Goal: Information Seeking & Learning: Compare options

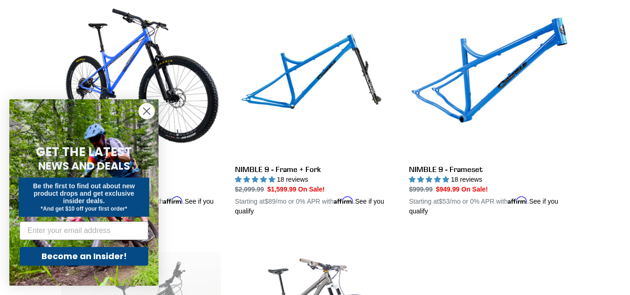
scroll to position [233, 0]
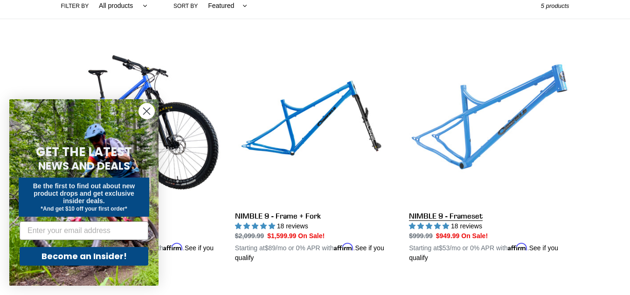
click at [534, 118] on link "NIMBLE 9 - Frameset" at bounding box center [489, 154] width 160 height 218
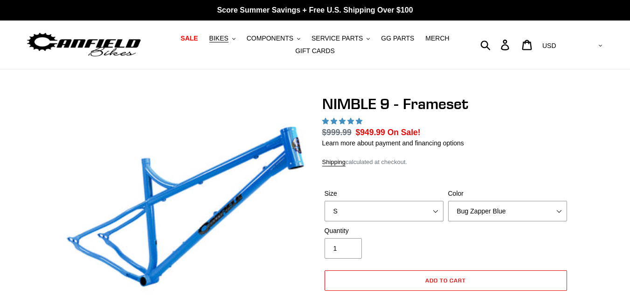
select select "highest-rating"
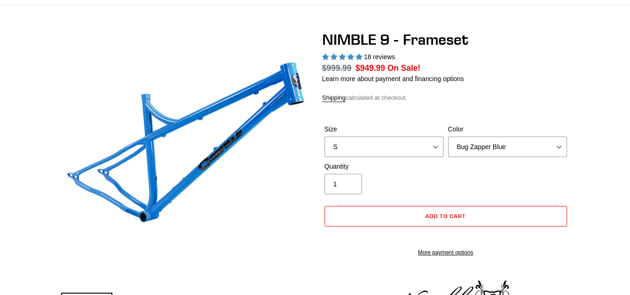
scroll to position [93, 0]
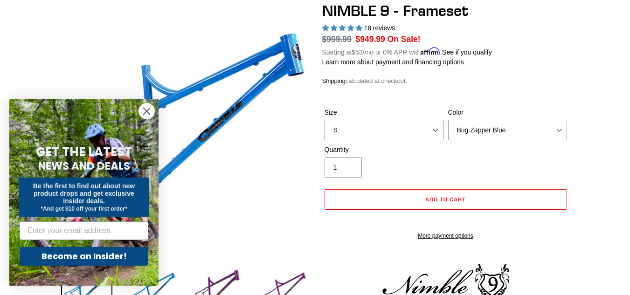
click at [431, 127] on select "S M L XL" at bounding box center [383, 130] width 119 height 21
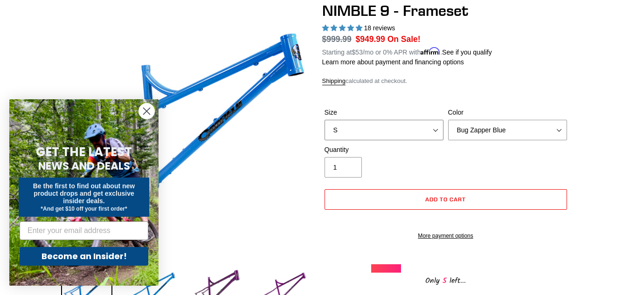
select select "M"
click at [324, 120] on select "S M L XL" at bounding box center [383, 130] width 119 height 21
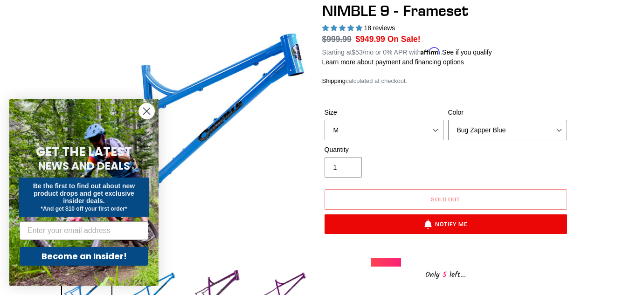
click at [559, 131] on select "Bug Zapper Blue Purple Haze -Sold Out Galaxy Black" at bounding box center [507, 130] width 119 height 21
click at [448, 120] on select "Bug Zapper Blue Purple Haze -Sold Out Galaxy Black" at bounding box center [507, 130] width 119 height 21
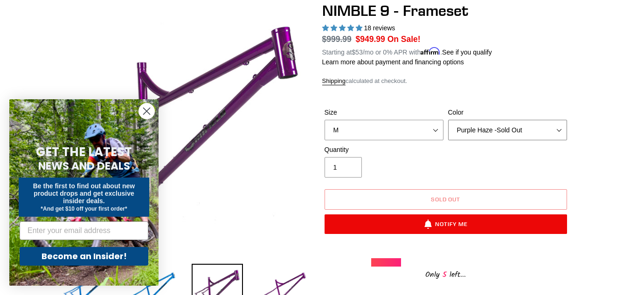
click at [550, 128] on select "Bug Zapper Blue Purple Haze -Sold Out Galaxy Black" at bounding box center [507, 130] width 119 height 21
select select "Galaxy Black"
click at [448, 120] on select "Bug Zapper Blue Purple Haze -Sold Out Galaxy Black" at bounding box center [507, 130] width 119 height 21
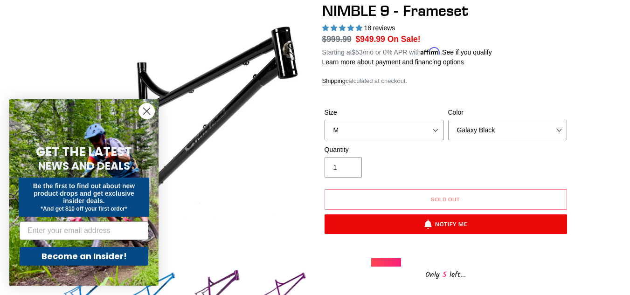
click at [430, 132] on select "S M L XL" at bounding box center [383, 130] width 119 height 21
select select "L"
click at [324, 120] on select "S M L XL" at bounding box center [383, 130] width 119 height 21
click at [492, 129] on select "Bug Zapper Blue Purple Haze -Sold Out Galaxy Black" at bounding box center [507, 130] width 119 height 21
click at [448, 120] on select "Bug Zapper Blue Purple Haze -Sold Out Galaxy Black" at bounding box center [507, 130] width 119 height 21
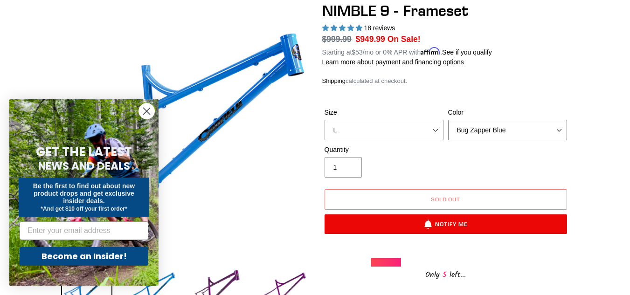
click at [546, 133] on select "Bug Zapper Blue Purple Haze -Sold Out Galaxy Black" at bounding box center [507, 130] width 119 height 21
select select "Purple Haze -Sold Out"
click at [448, 120] on select "Bug Zapper Blue Purple Haze -Sold Out Galaxy Black" at bounding box center [507, 130] width 119 height 21
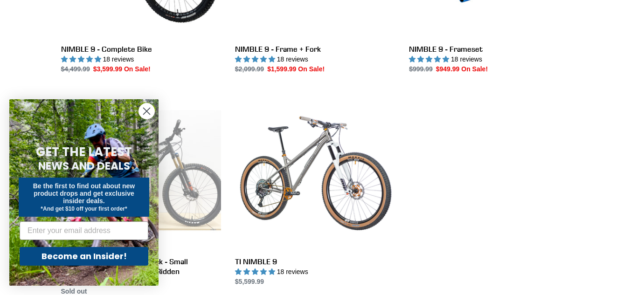
scroll to position [419, 0]
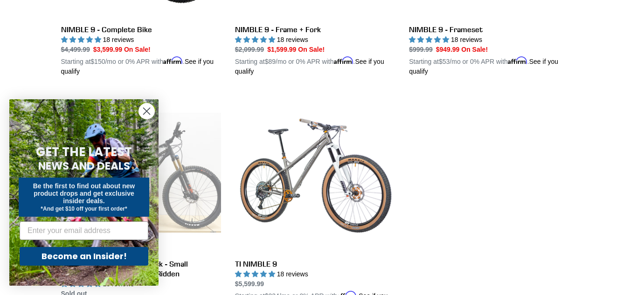
click at [146, 107] on circle "Close dialog" at bounding box center [146, 110] width 15 height 15
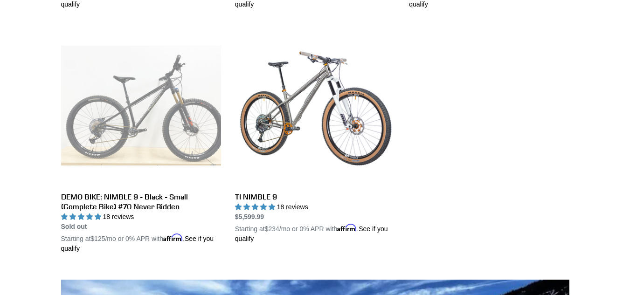
scroll to position [482, 0]
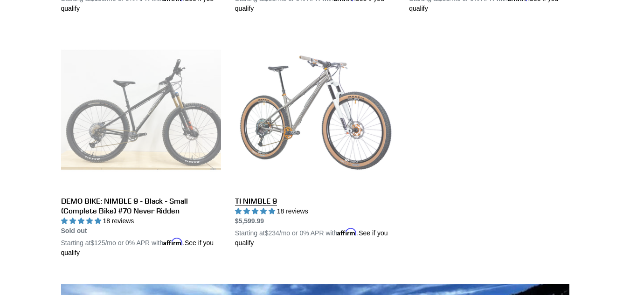
click at [325, 110] on link "TI NIMBLE 9" at bounding box center [315, 139] width 160 height 218
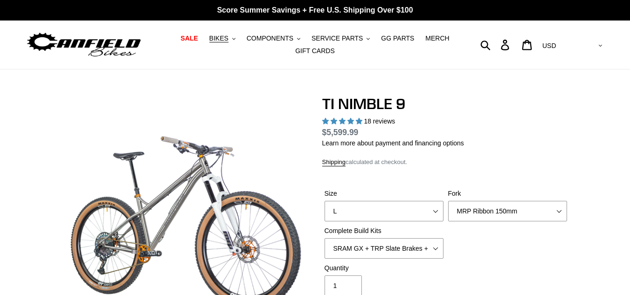
select select "highest-rating"
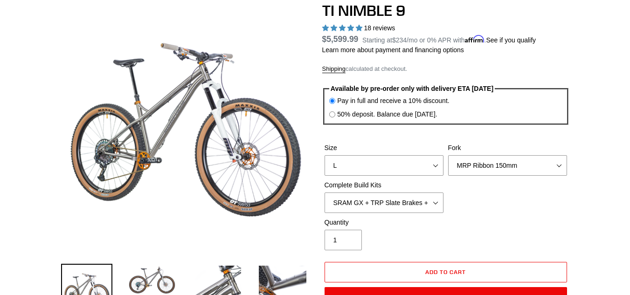
scroll to position [140, 0]
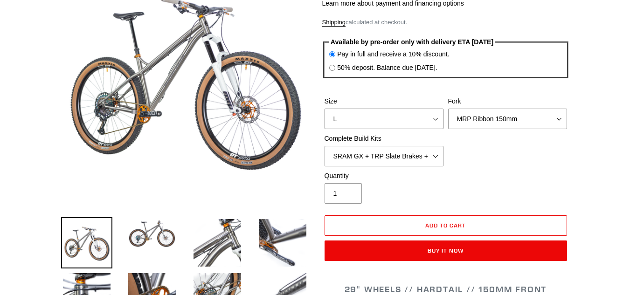
click at [423, 116] on select "S M L XL / XXL (Specify at checkout)" at bounding box center [383, 119] width 119 height 21
select select "M"
click at [324, 109] on select "S M L XL / XXL (Specify at checkout)" at bounding box center [383, 119] width 119 height 21
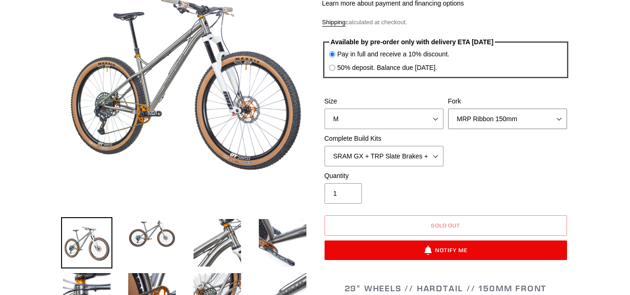
click at [566, 119] on select "MRP Ribbon 150mm RockShox Lyrik 150mm Fox Factory 36 150mm Cane Creek Helm 150m…" at bounding box center [507, 119] width 119 height 21
select select "RockShox Lyrik 150mm"
click at [448, 109] on select "MRP Ribbon 150mm RockShox Lyrik 150mm Fox Factory 36 150mm Cane Creek Helm 150m…" at bounding box center [507, 119] width 119 height 21
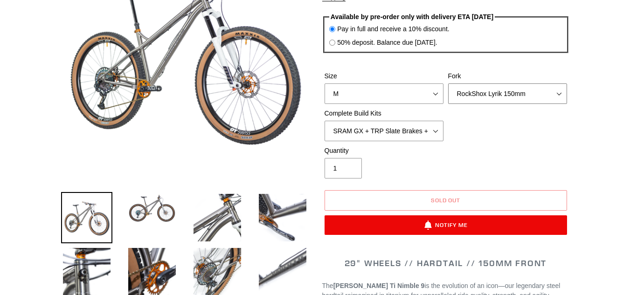
scroll to position [186, 0]
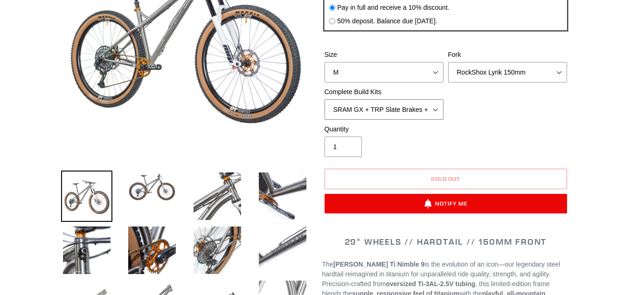
click at [428, 110] on select "SRAM GX + TRP Slate Brakes + Rotors + e13 LG-1 Wheels SHIMANO XT + SHIMANO brak…" at bounding box center [383, 109] width 119 height 21
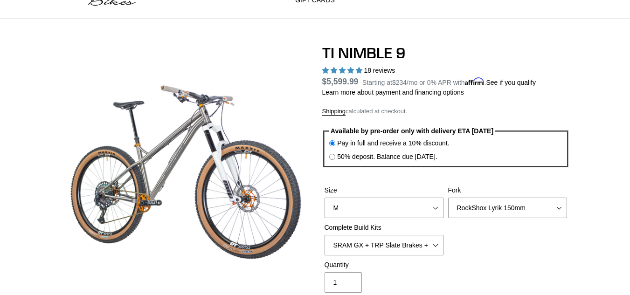
scroll to position [0, 0]
